Goal: Task Accomplishment & Management: Manage account settings

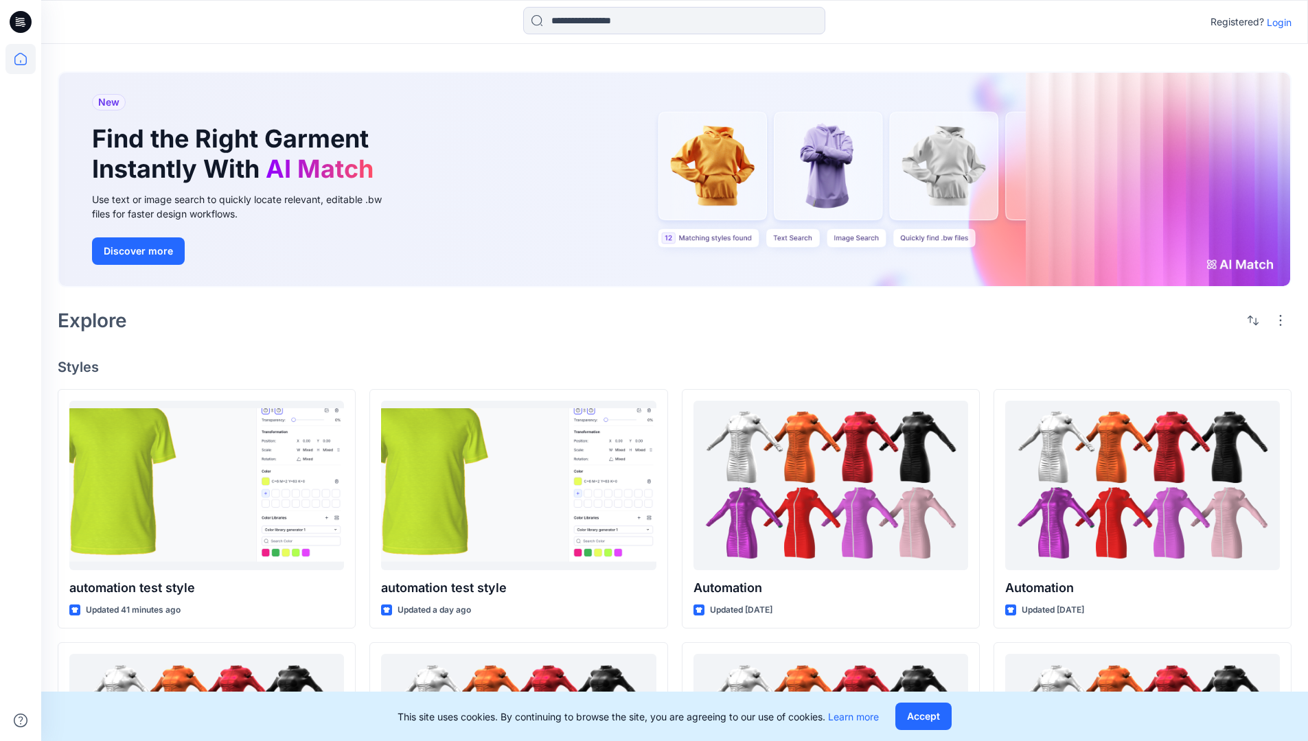
click at [1275, 22] on p "Login" at bounding box center [1278, 22] width 25 height 14
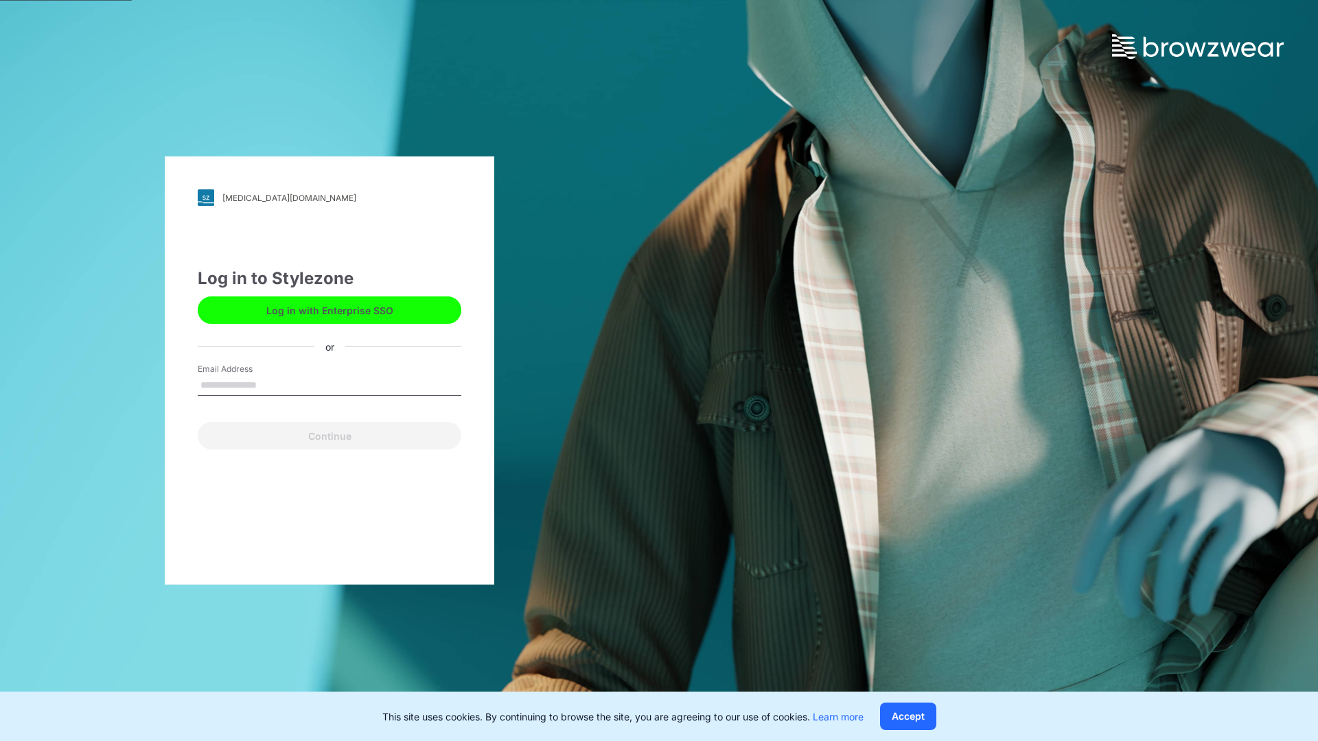
click at [271, 384] on input "Email Address" at bounding box center [330, 385] width 264 height 21
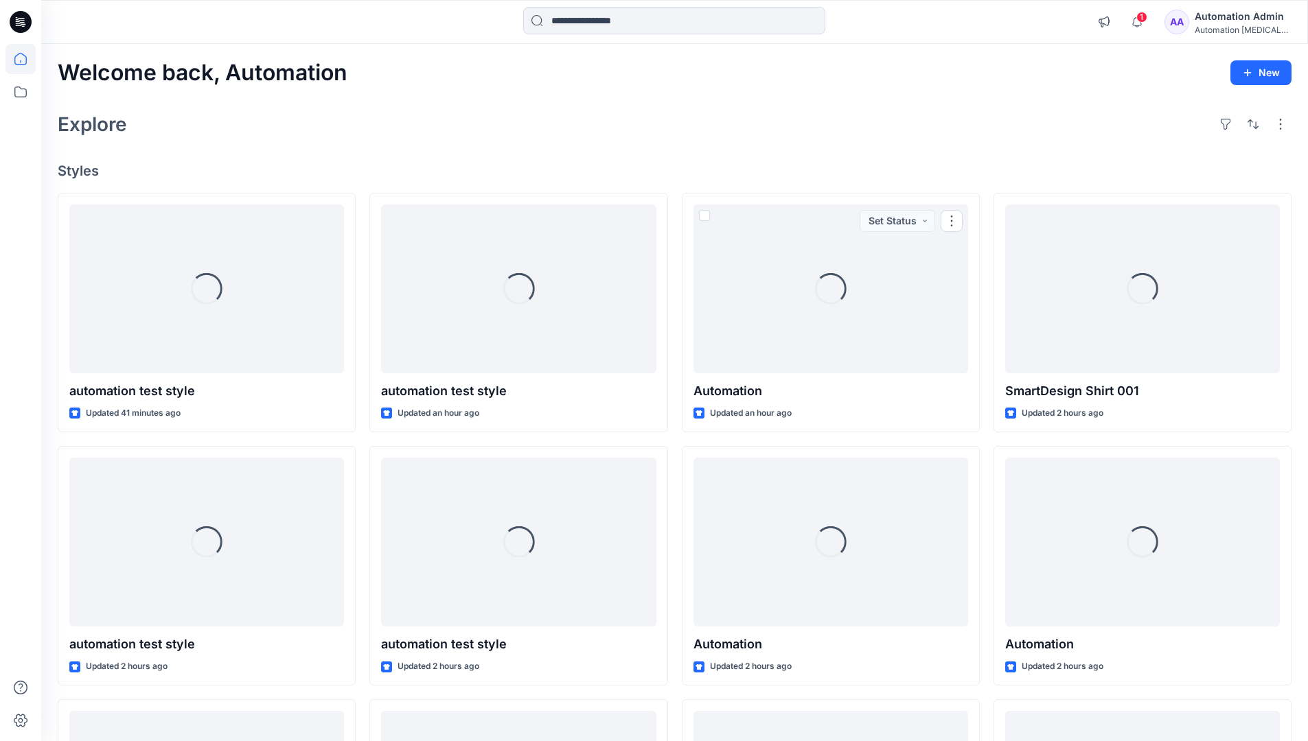
click at [26, 59] on icon at bounding box center [20, 59] width 12 height 12
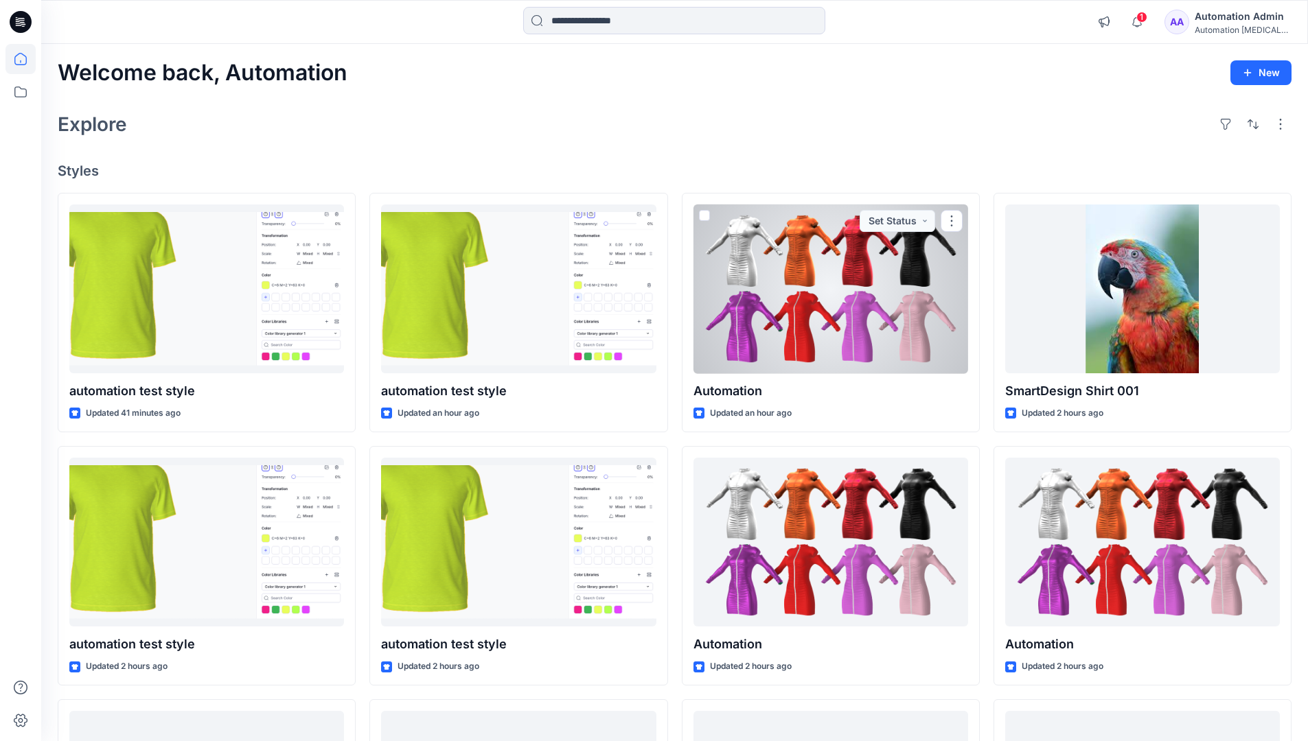
click at [1224, 14] on div "Automation Admin" at bounding box center [1242, 16] width 96 height 16
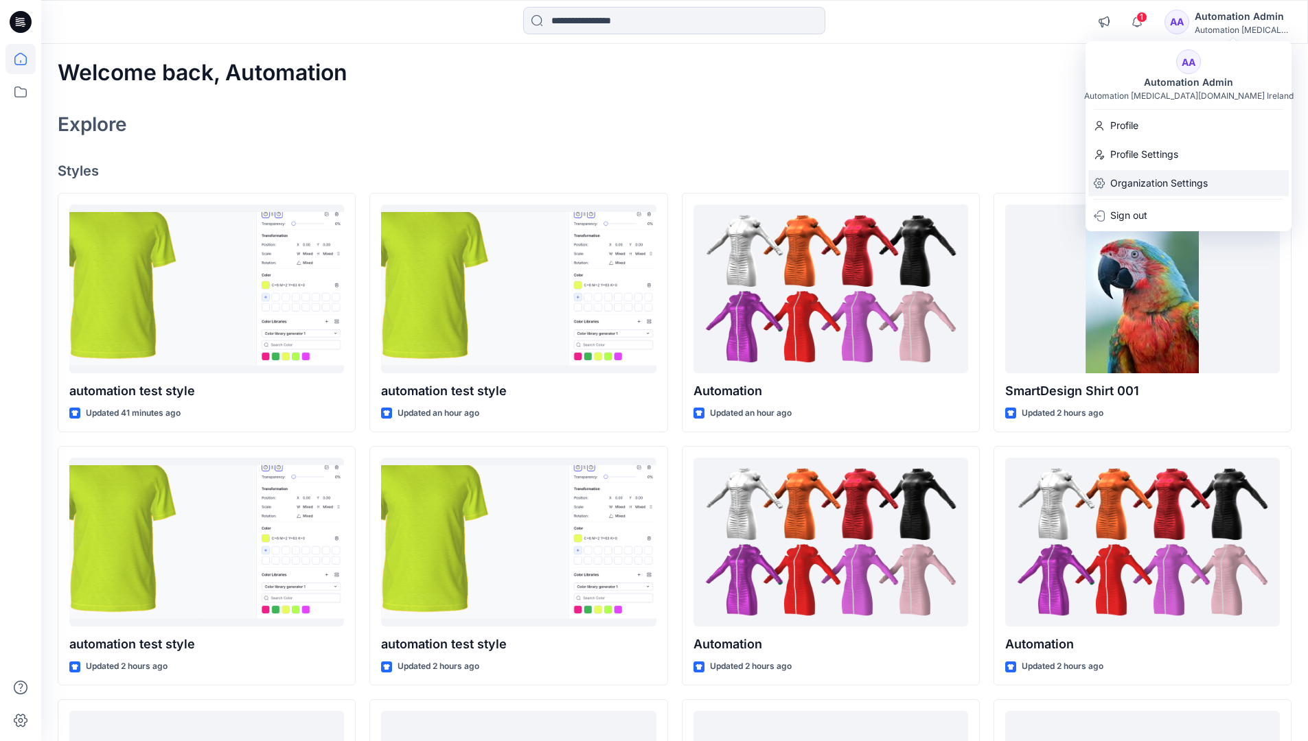
click at [1160, 180] on p "Organization Settings" at bounding box center [1158, 183] width 97 height 26
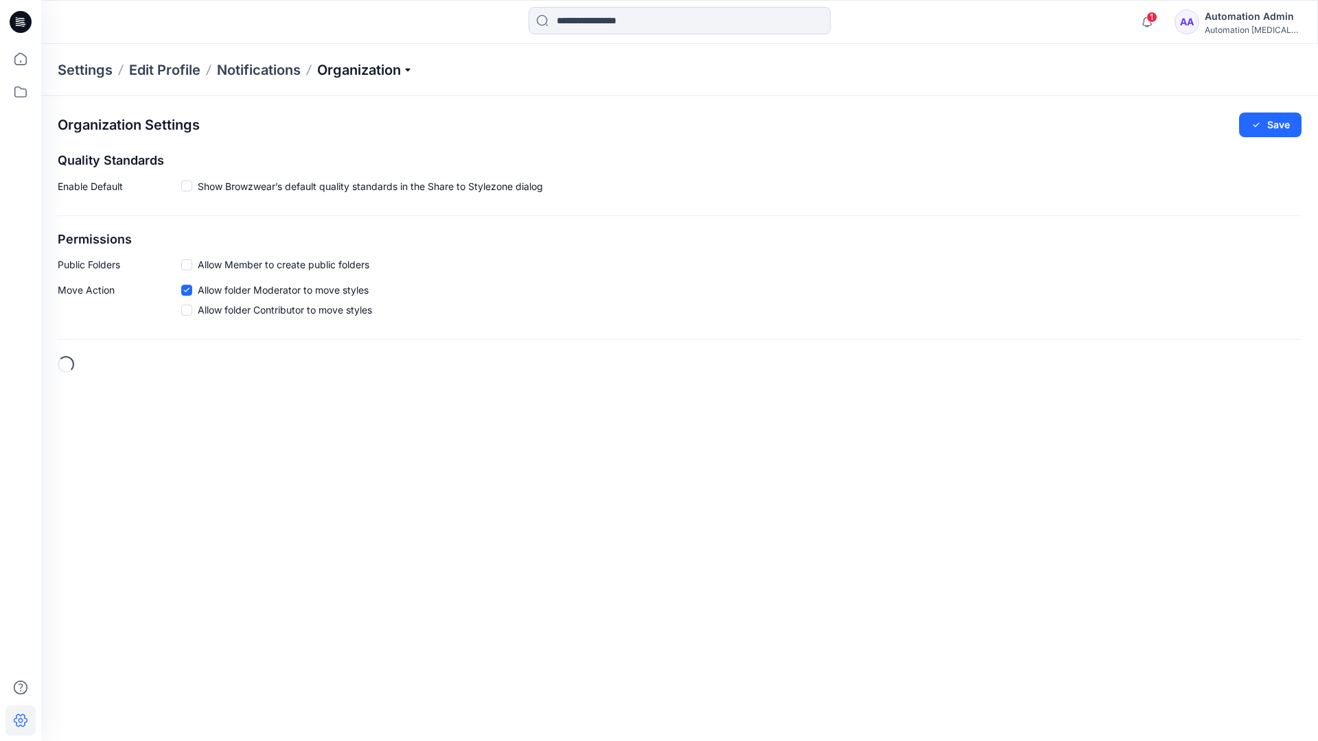
click at [368, 73] on p "Organization" at bounding box center [365, 69] width 96 height 19
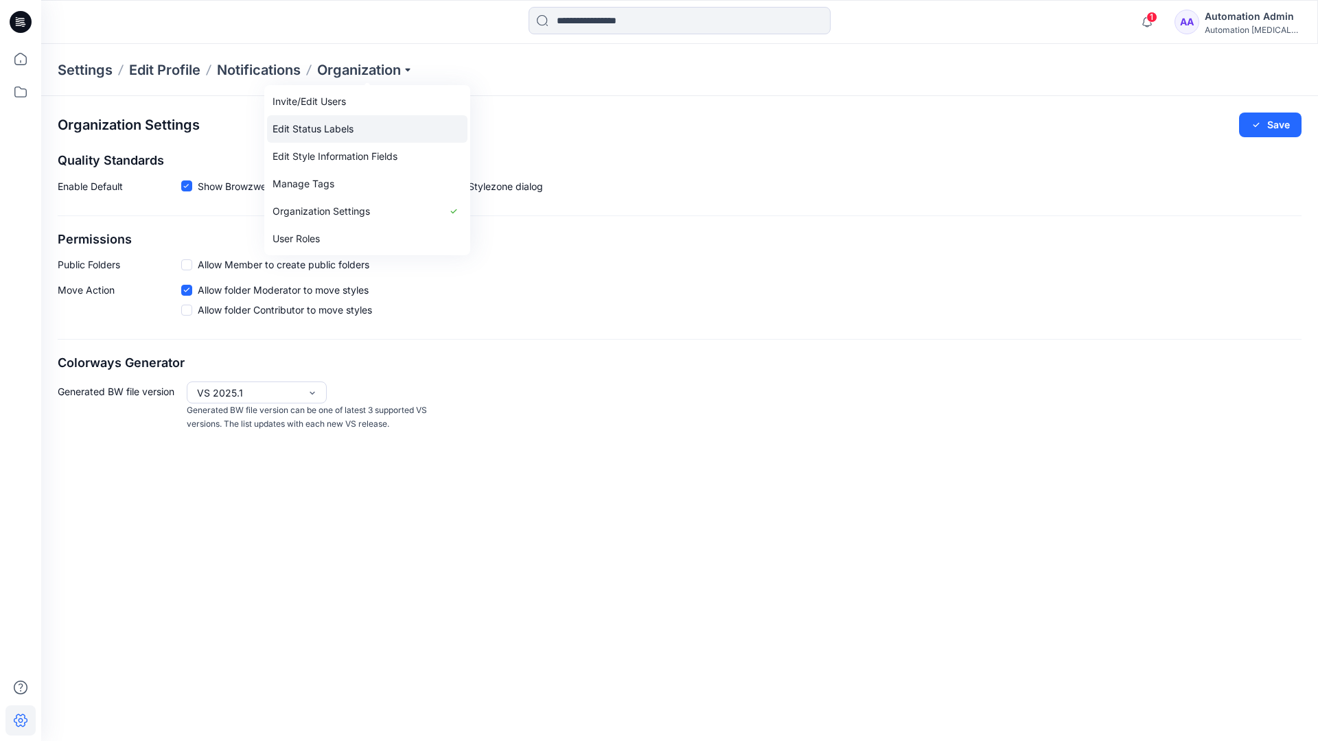
click at [308, 130] on link "Edit Status Labels" at bounding box center [367, 128] width 200 height 27
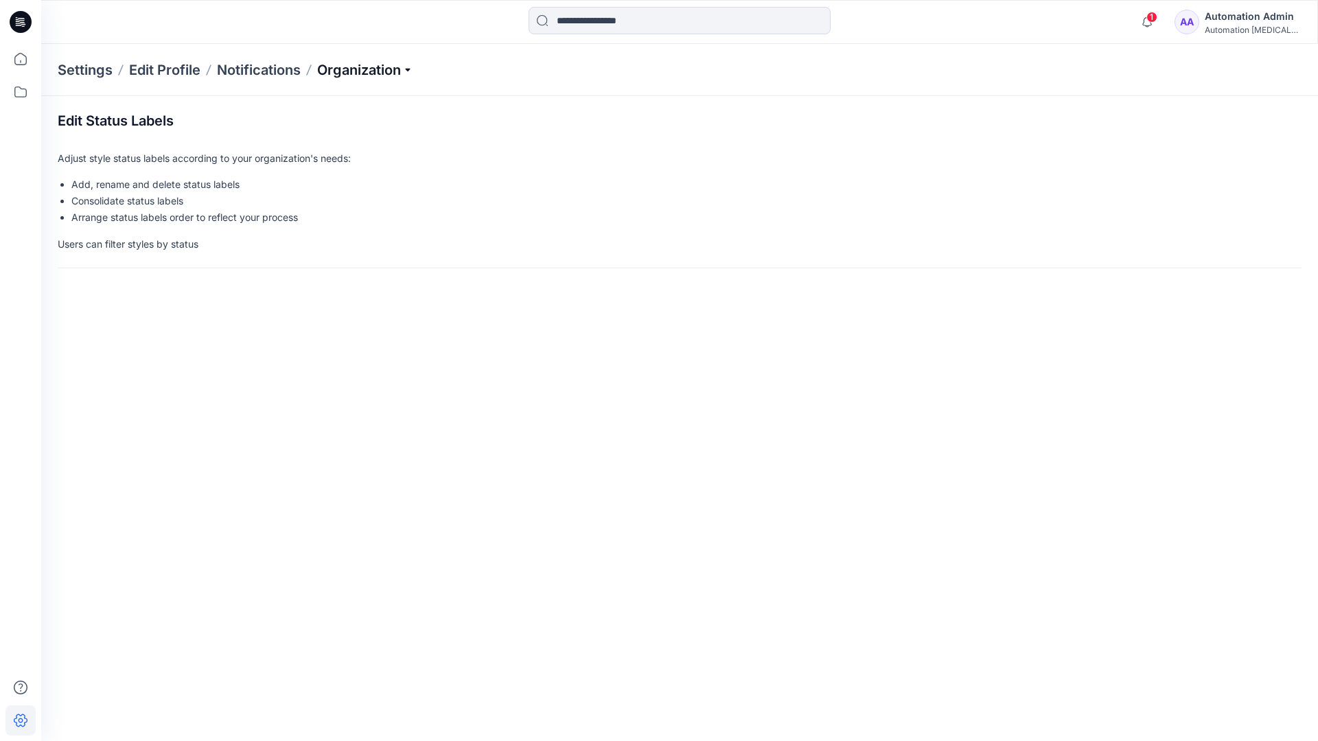
click at [365, 71] on p "Organization" at bounding box center [365, 69] width 96 height 19
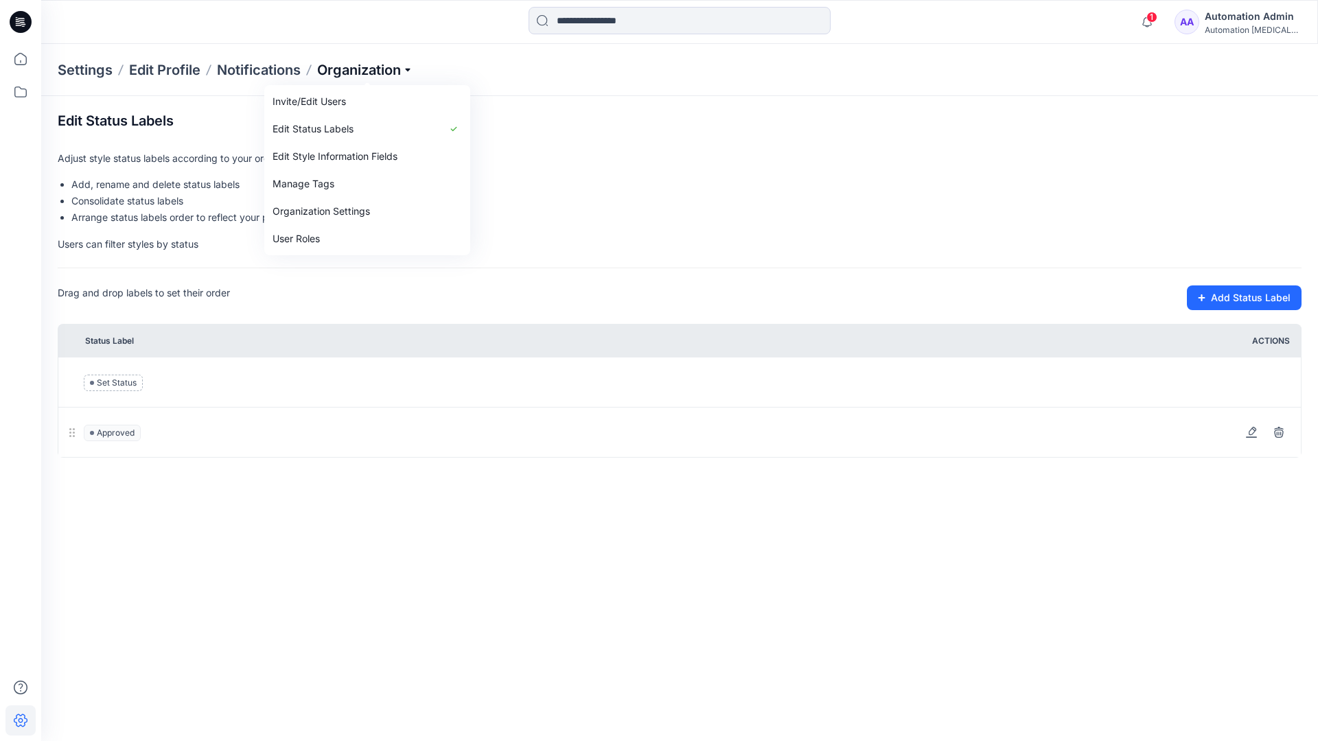
click at [367, 65] on p "Organization" at bounding box center [365, 69] width 96 height 19
click at [607, 23] on input at bounding box center [679, 20] width 302 height 27
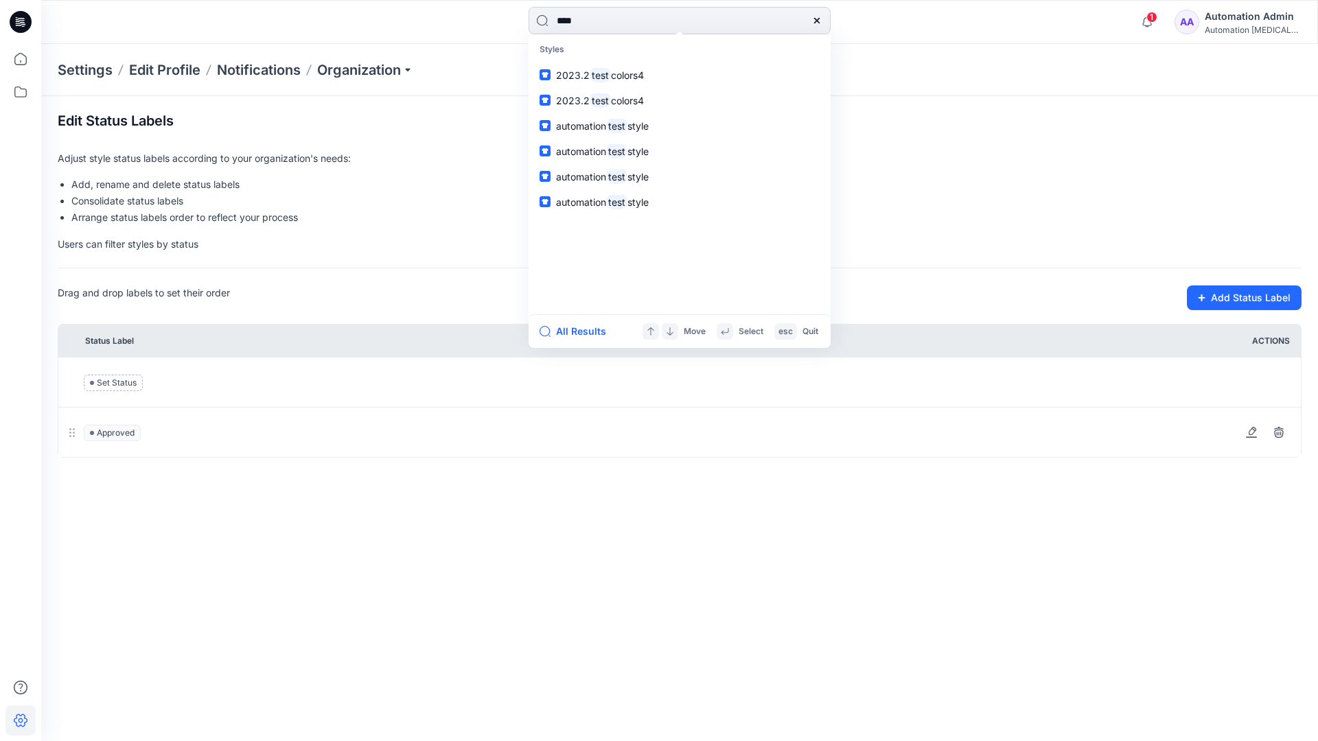
type input "****"
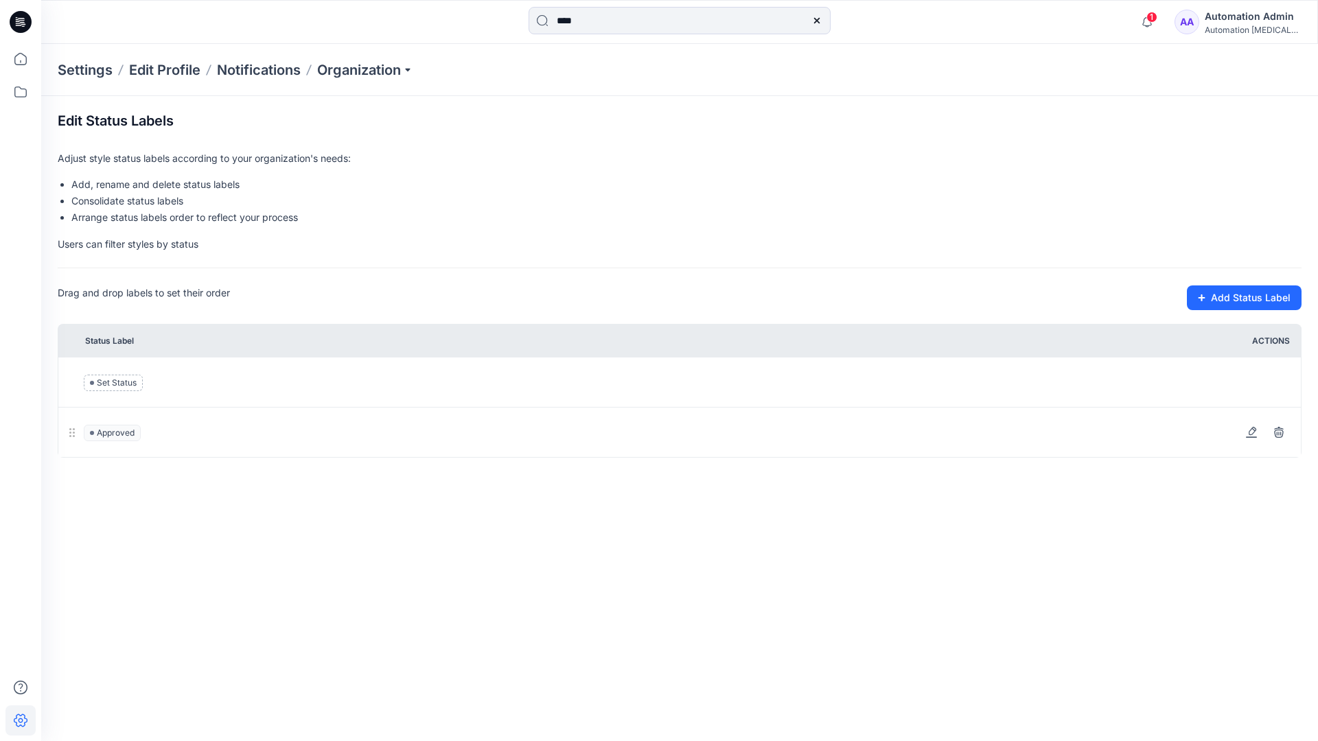
click at [815, 19] on icon at bounding box center [815, 20] width 5 height 5
